Goal: Task Accomplishment & Management: Use online tool/utility

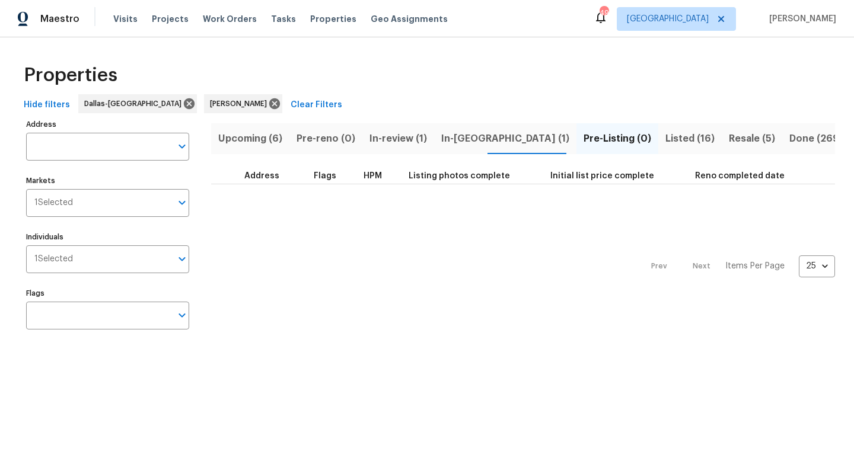
click at [462, 135] on span "In-reno (1)" at bounding box center [505, 138] width 128 height 17
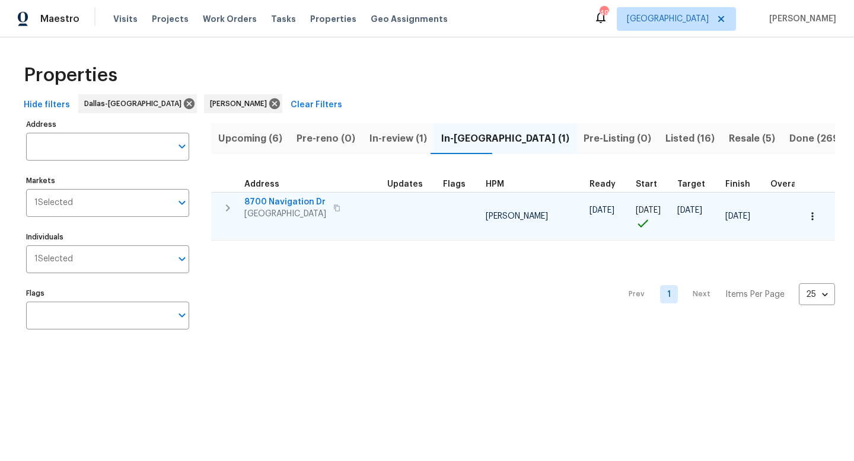
click at [274, 200] on span "8700 Navigation Dr" at bounding box center [285, 202] width 82 height 12
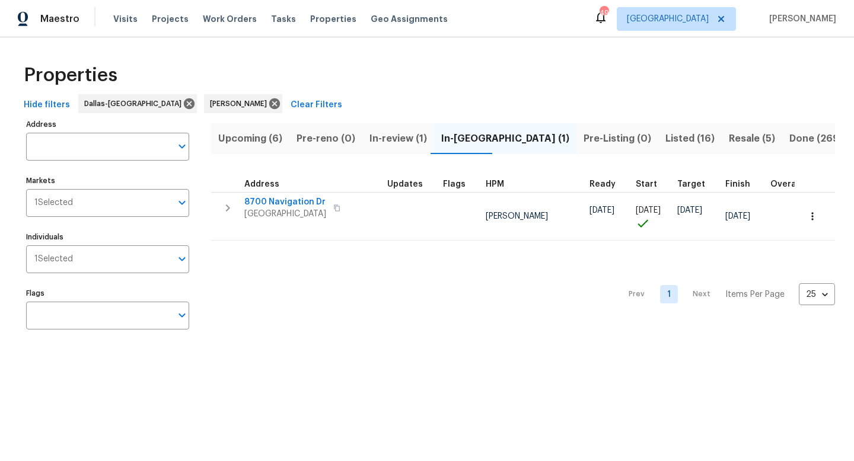
click at [382, 71] on div "Properties" at bounding box center [427, 75] width 816 height 38
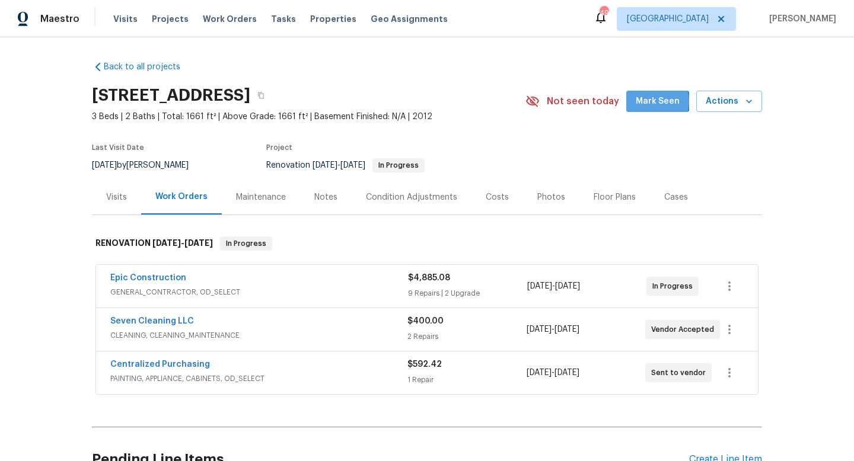
click at [655, 101] on span "Mark Seen" at bounding box center [658, 101] width 44 height 15
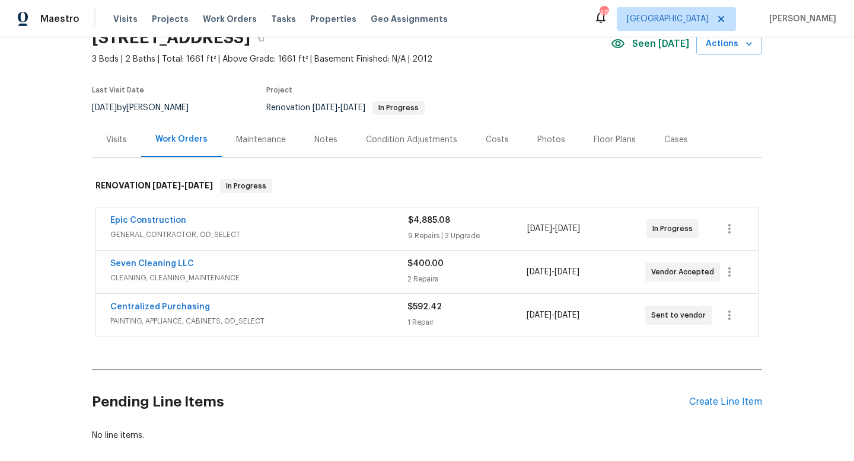
scroll to position [119, 0]
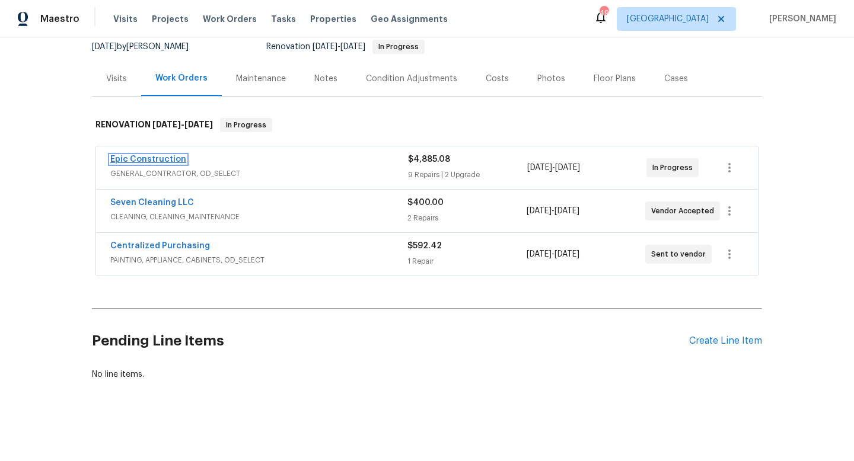
click at [152, 159] on link "Epic Construction" at bounding box center [148, 159] width 76 height 8
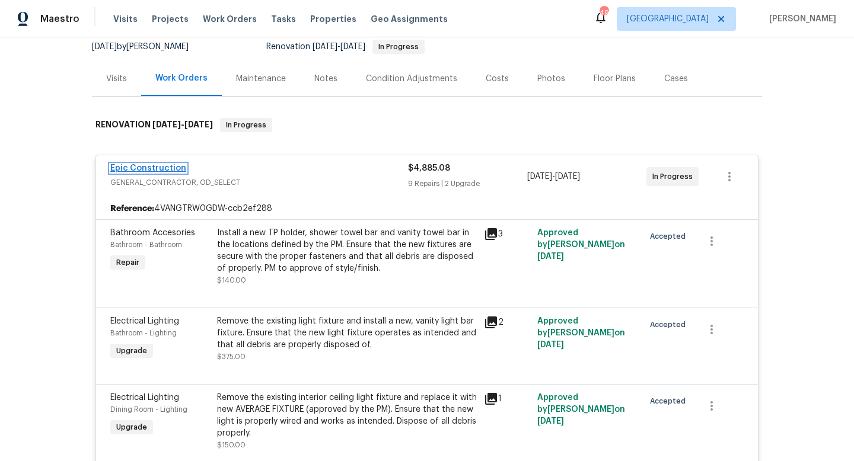
click at [151, 167] on link "Epic Construction" at bounding box center [148, 168] width 76 height 8
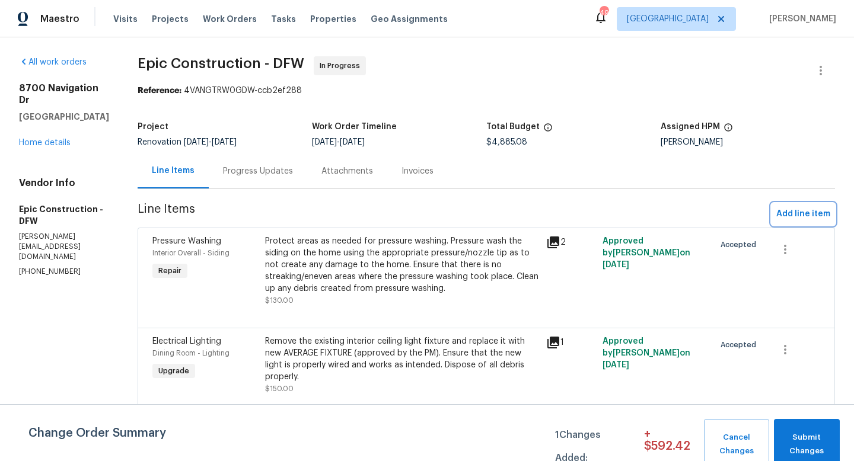
click at [790, 212] on span "Add line item" at bounding box center [803, 214] width 54 height 15
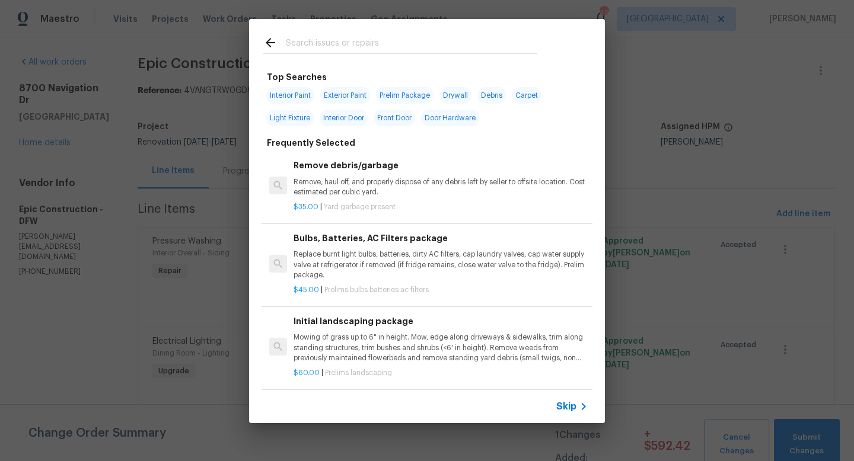
click at [287, 46] on input "text" at bounding box center [411, 45] width 251 height 18
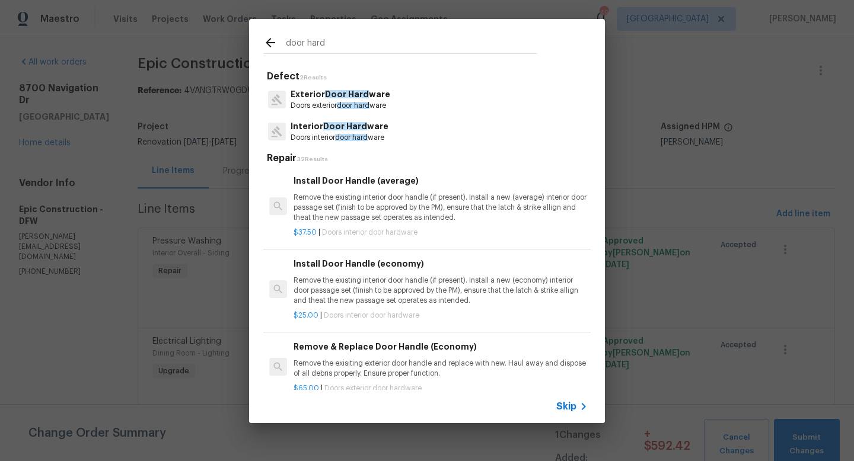
type input "door hard"
click at [353, 126] on span "Door Hard" at bounding box center [345, 126] width 44 height 8
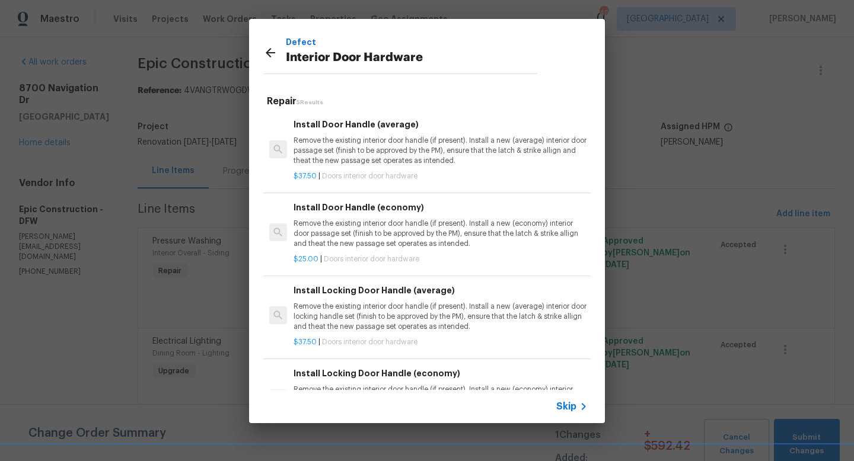
scroll to position [100, 0]
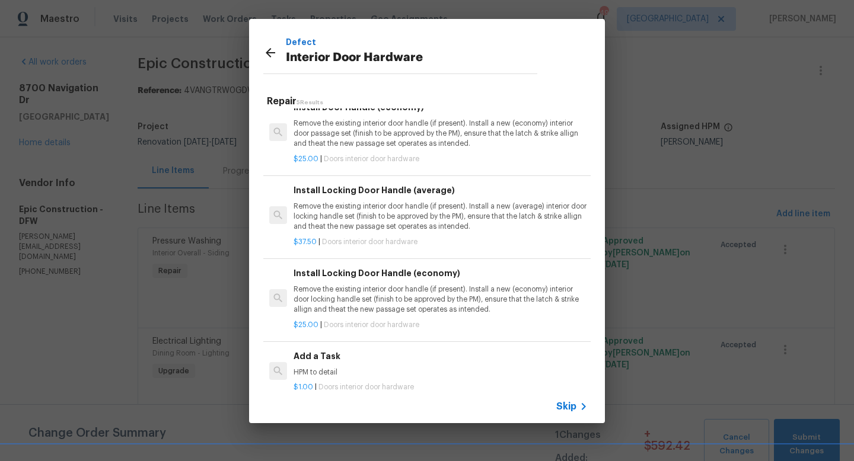
click at [315, 359] on h6 "Add a Task" at bounding box center [440, 356] width 294 height 13
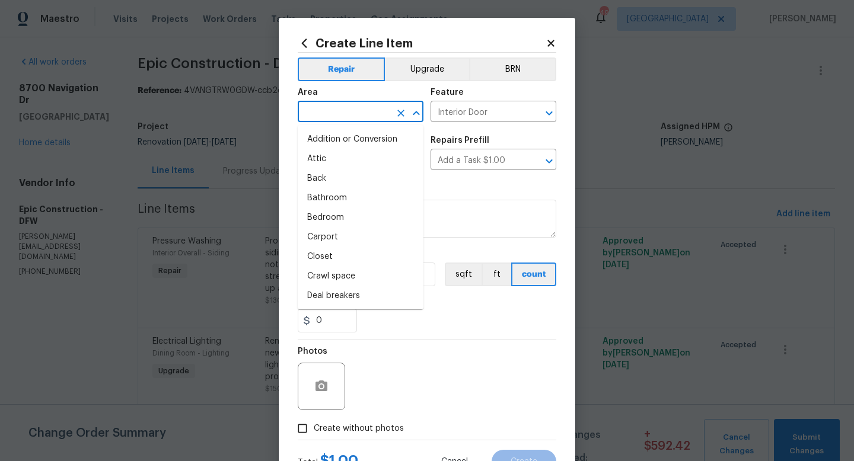
click at [340, 110] on input "text" at bounding box center [344, 113] width 92 height 18
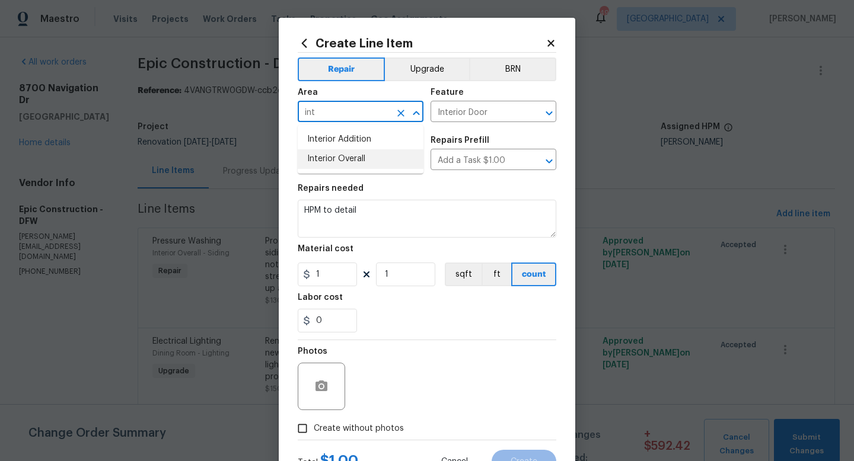
click at [342, 164] on li "Interior Overall" at bounding box center [361, 159] width 126 height 20
type input "Interior Overall"
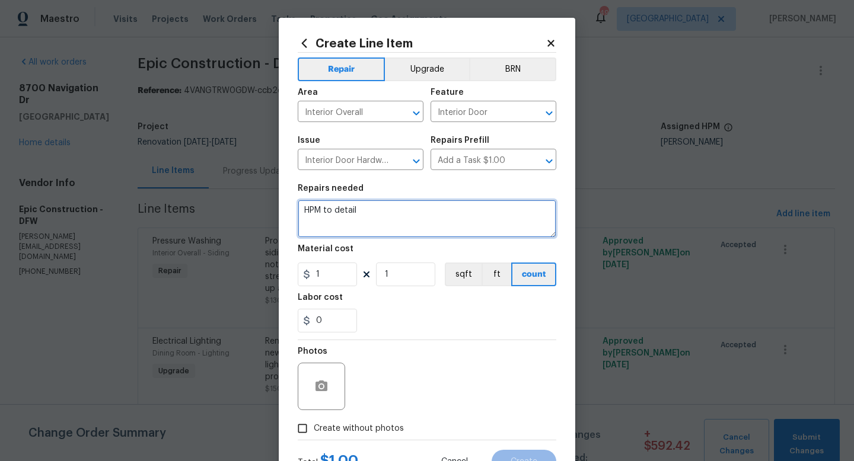
drag, startPoint x: 374, startPoint y: 217, endPoint x: 201, endPoint y: 202, distance: 173.2
click at [201, 202] on div "Create Line Item Repair Upgrade BRN Area Interior Overall ​ Feature Interior Do…" at bounding box center [427, 230] width 854 height 461
type textarea "R"
type textarea "Overall door hardware package."
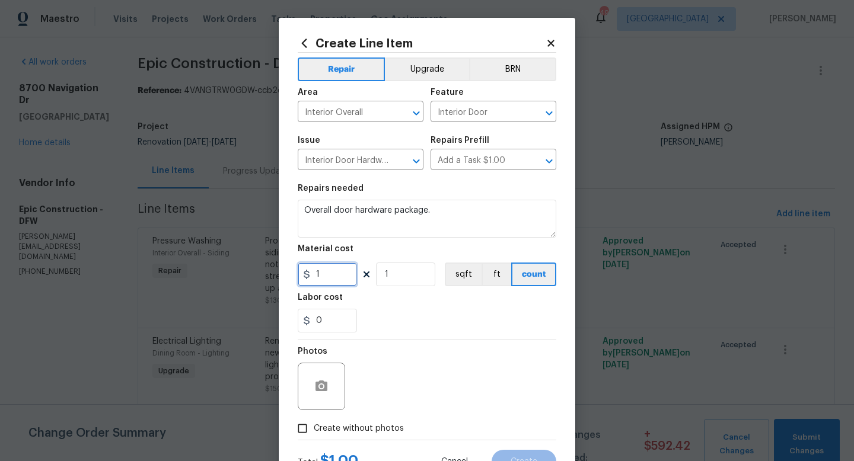
click at [333, 278] on input "1" at bounding box center [327, 275] width 59 height 24
type input "900"
click at [432, 74] on button "Upgrade" at bounding box center [427, 70] width 85 height 24
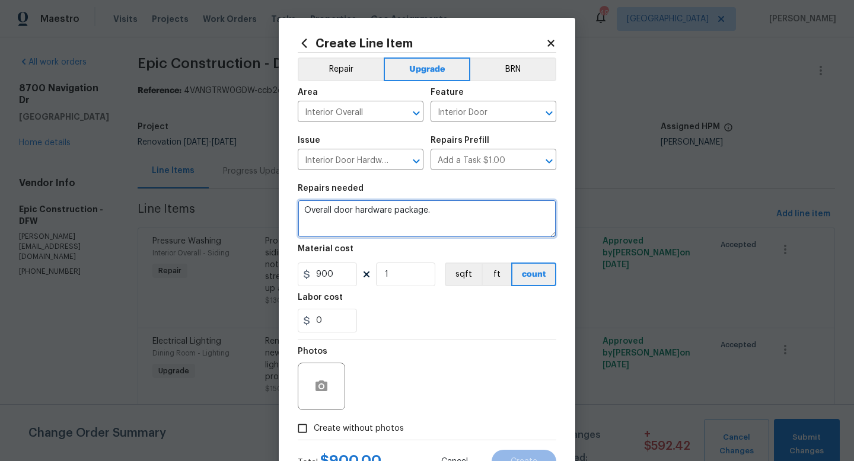
click at [444, 212] on textarea "Overall door hardware package." at bounding box center [427, 219] width 259 height 38
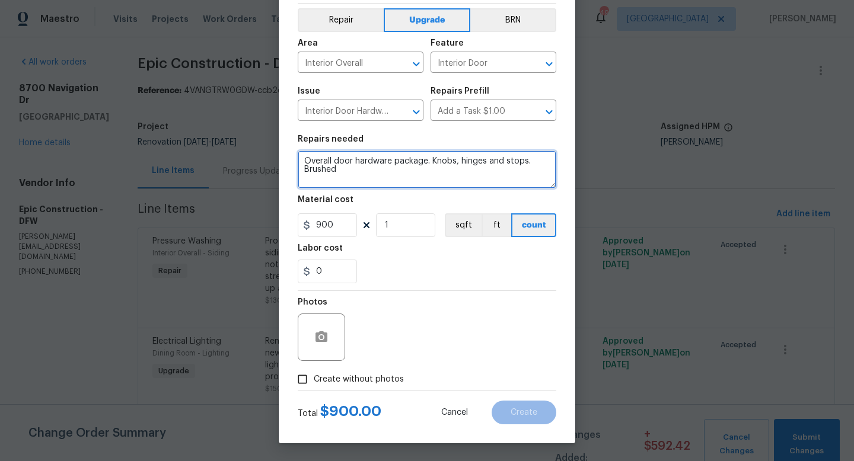
type textarea "Overall door hardware package. Knobs, hinges and stops. Brushed"
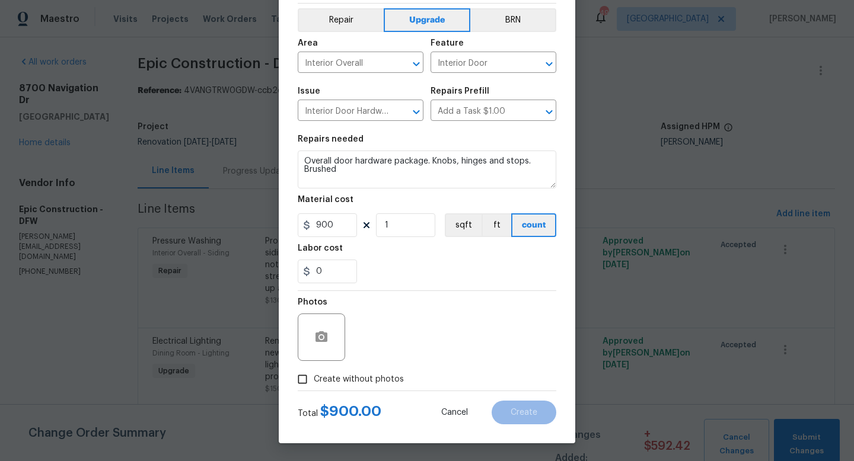
click at [301, 379] on input "Create without photos" at bounding box center [302, 379] width 23 height 23
checkbox input "true"
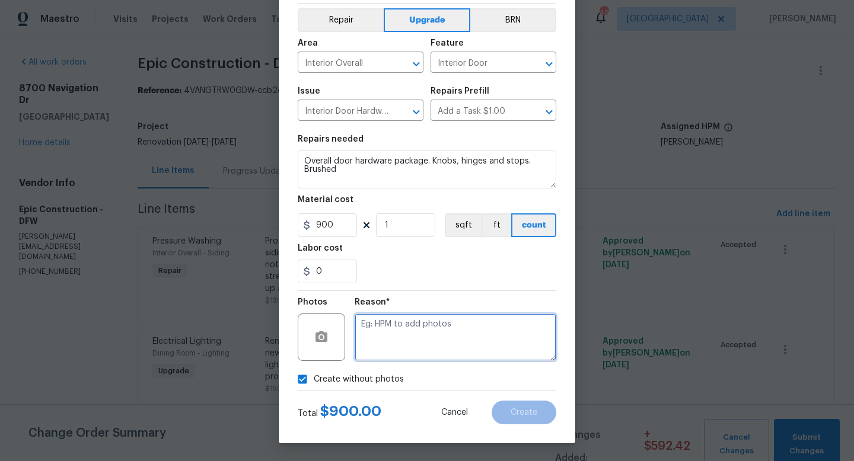
click at [413, 343] on textarea at bounding box center [456, 337] width 202 height 47
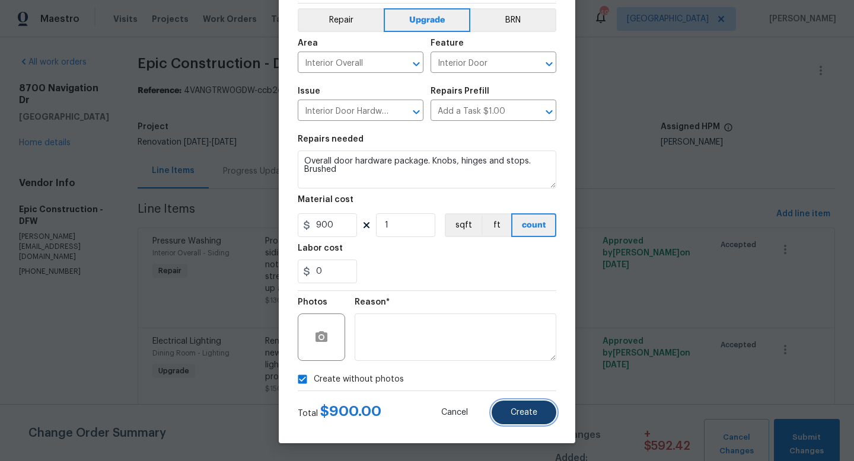
click at [503, 402] on button "Create" at bounding box center [524, 413] width 65 height 24
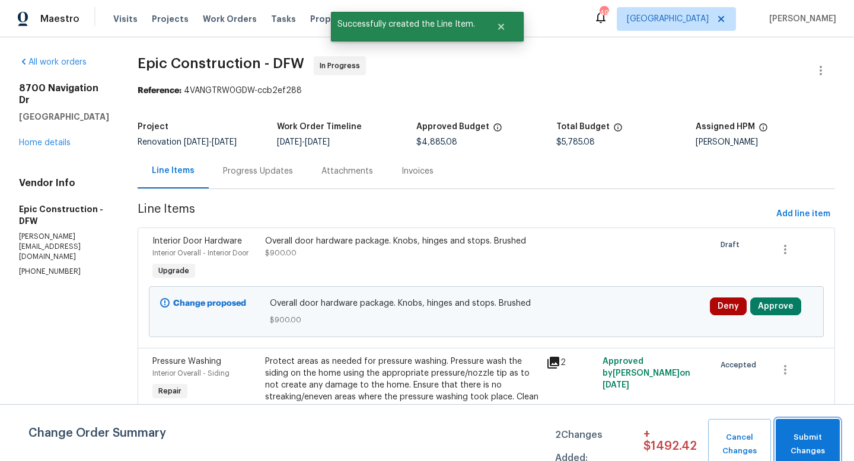
click at [802, 441] on span "Submit Changes" at bounding box center [807, 444] width 52 height 27
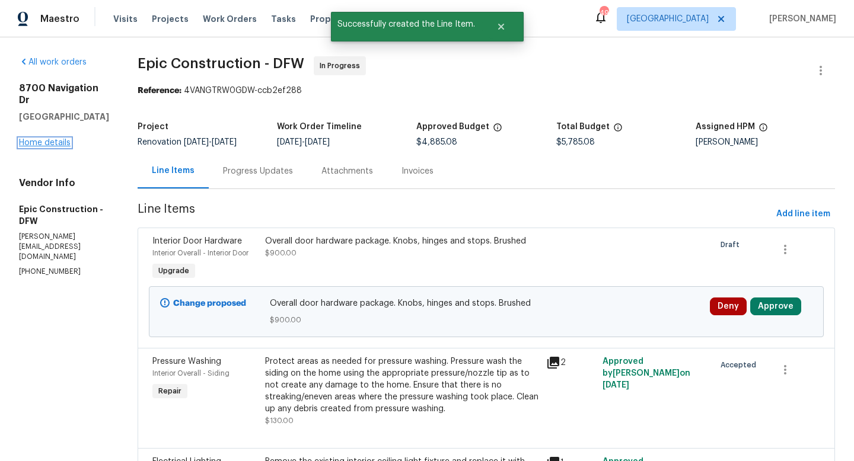
click at [40, 147] on link "Home details" at bounding box center [45, 143] width 52 height 8
